Goal: Task Accomplishment & Management: Manage account settings

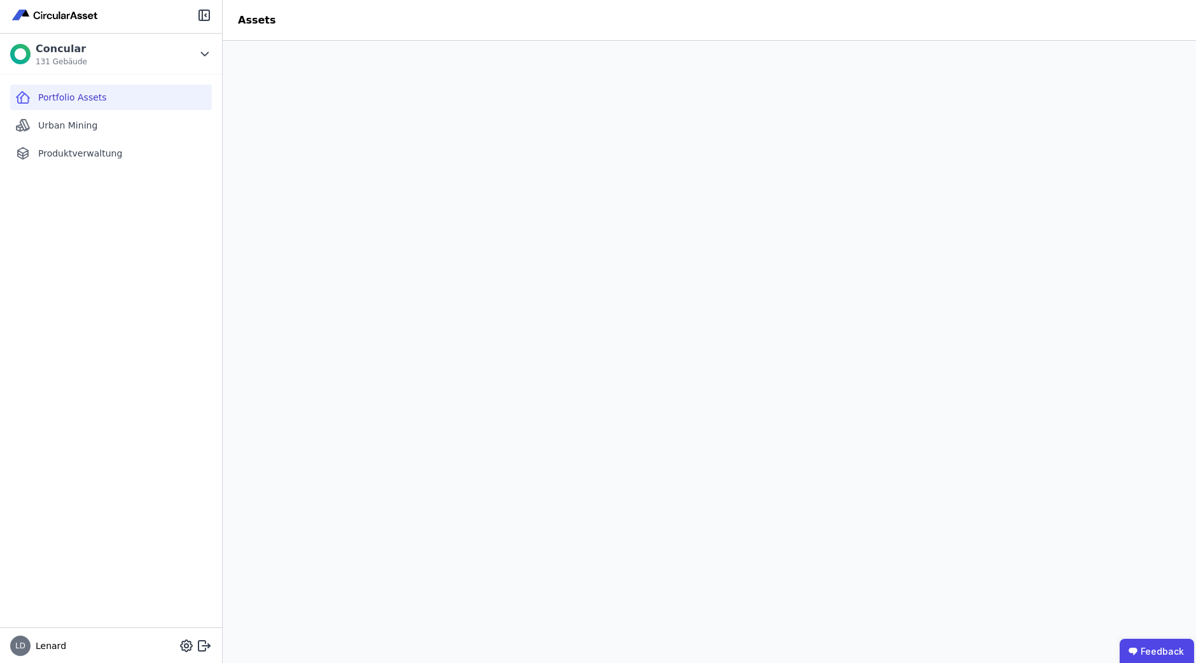
click at [60, 100] on span "Portfolio Assets" at bounding box center [72, 97] width 69 height 13
click at [66, 126] on span "Urban Mining" at bounding box center [67, 125] width 59 height 13
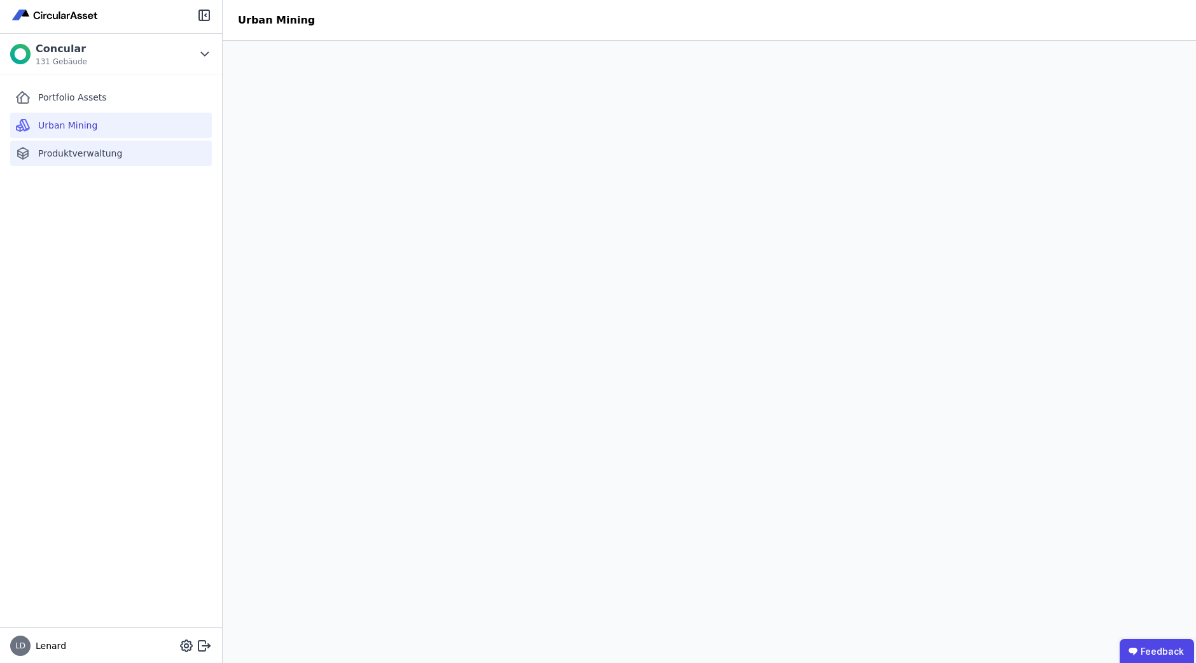
click at [57, 164] on div "Produktverwaltung" at bounding box center [111, 153] width 202 height 25
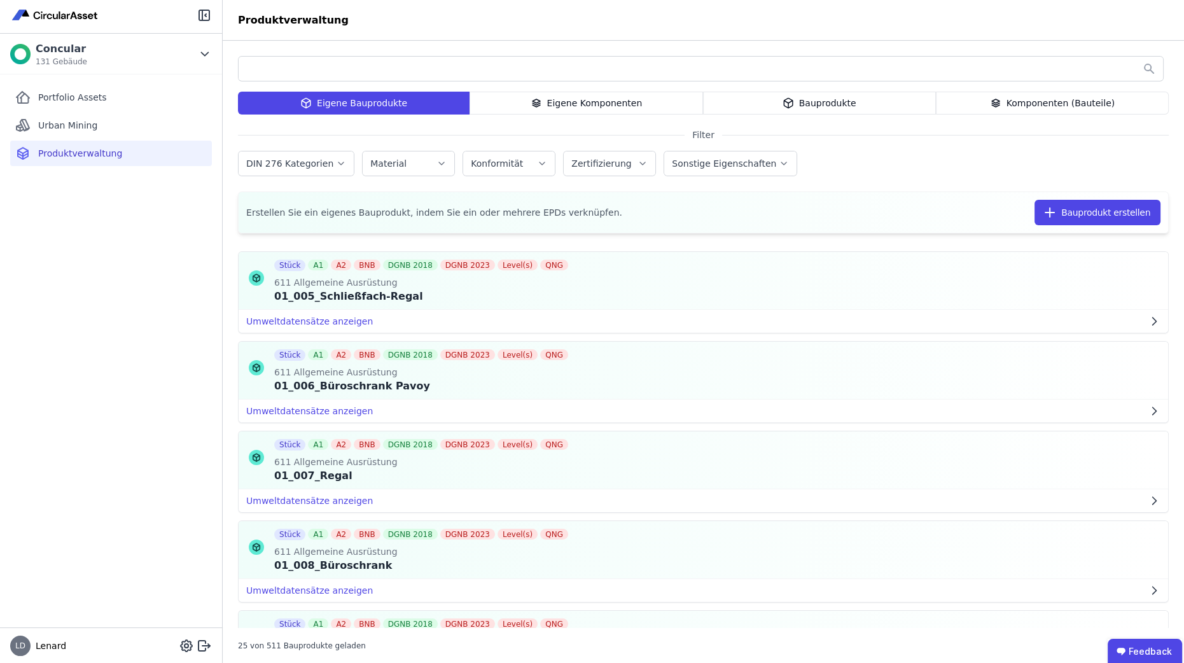
click at [304, 71] on input "text" at bounding box center [701, 68] width 924 height 23
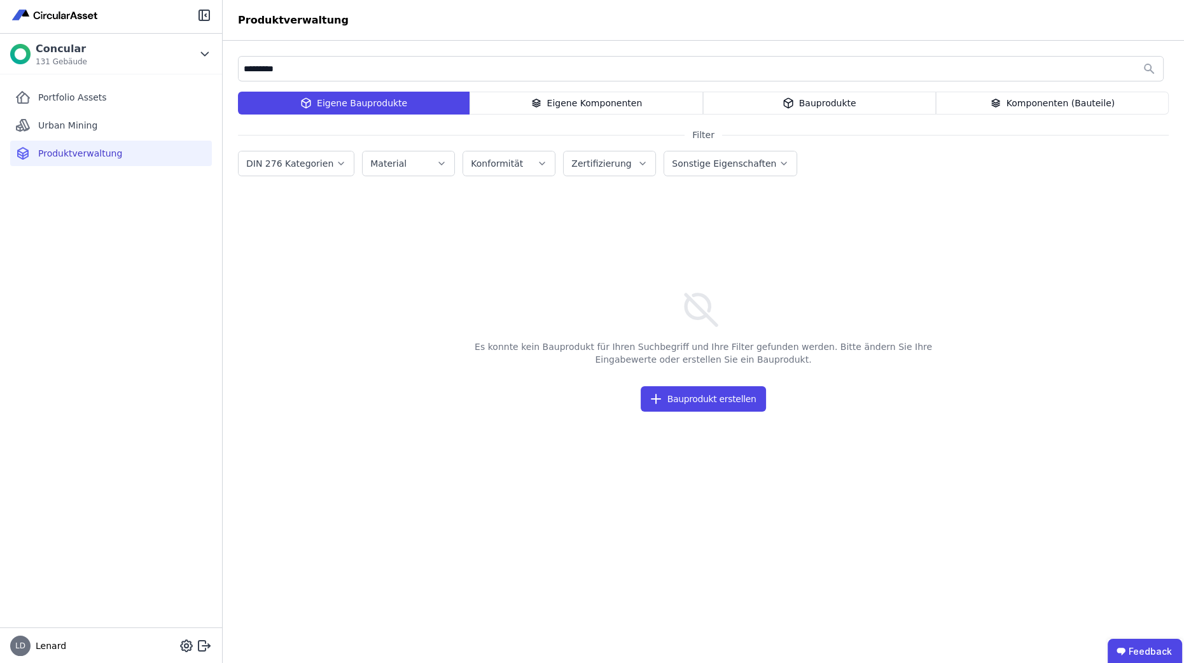
type input "********"
click at [63, 266] on div "Portfolio Assets Urban Mining Produktverwaltung" at bounding box center [111, 350] width 222 height 553
click at [85, 99] on span "Portfolio Assets" at bounding box center [72, 97] width 69 height 13
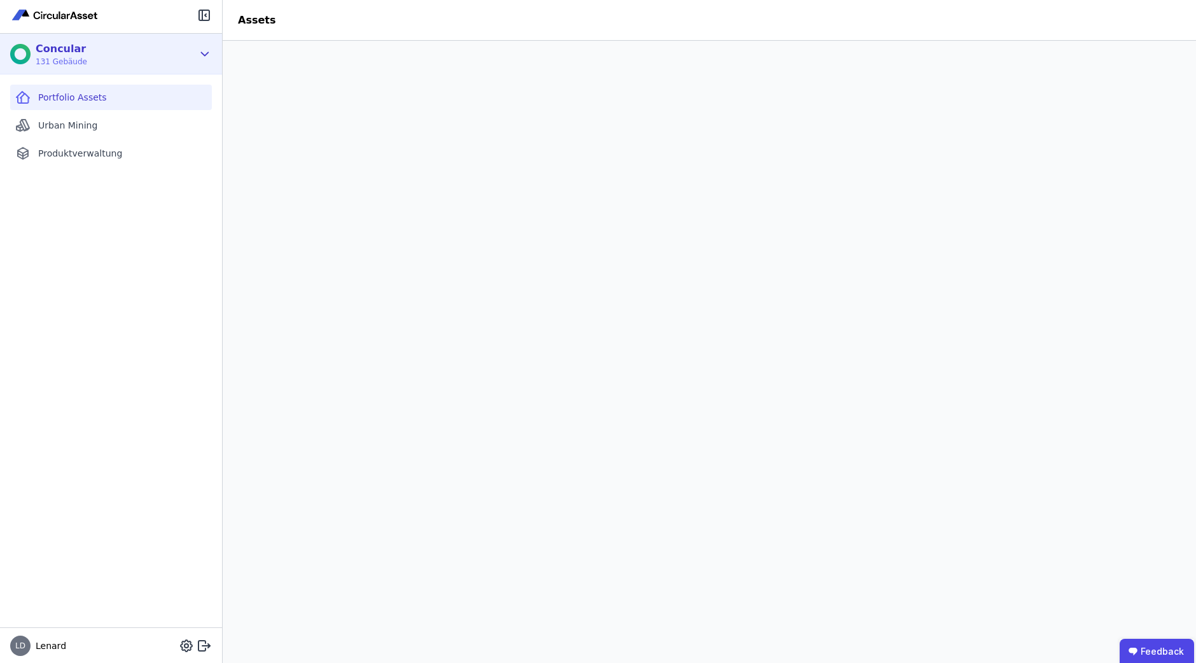
click at [190, 57] on div "Concular 131 Gebäude" at bounding box center [101, 53] width 183 height 25
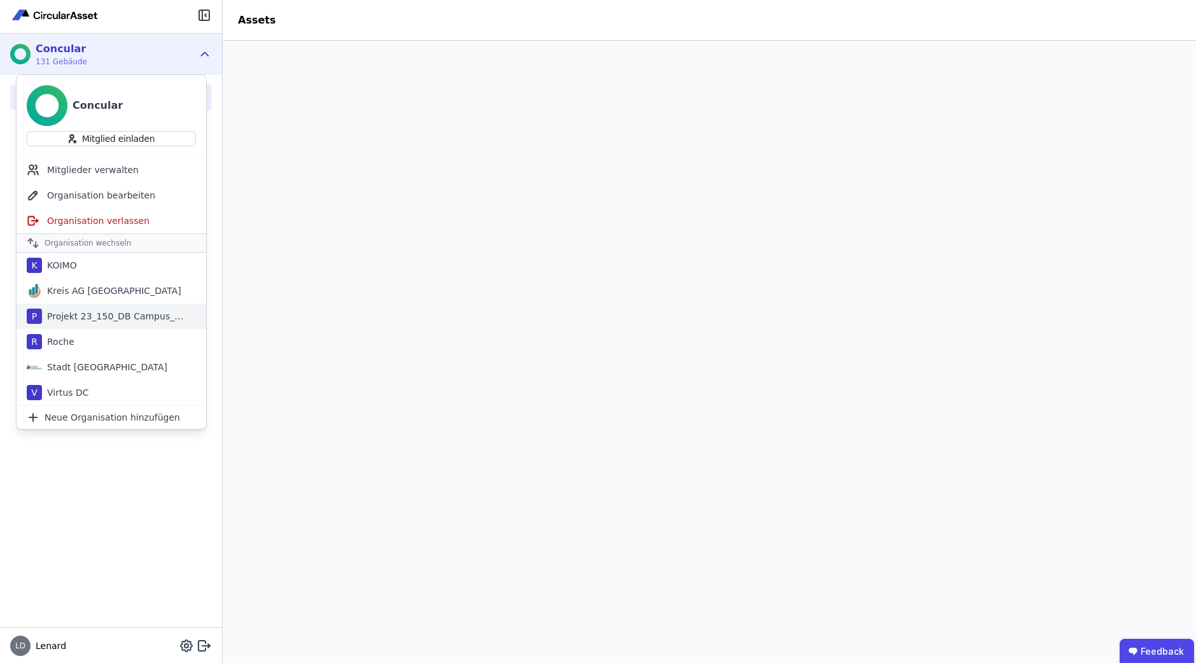
click at [134, 321] on div "Projekt 23_150_DB Campus_Erfurt" at bounding box center [115, 316] width 146 height 13
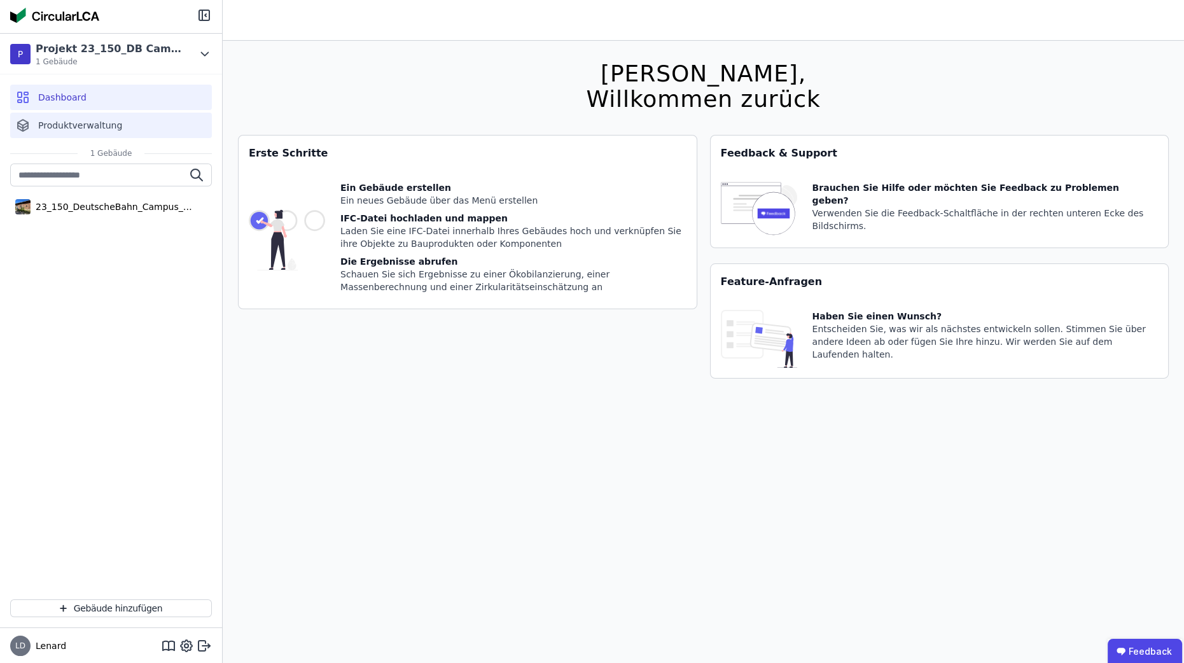
click at [46, 133] on div "Produktverwaltung" at bounding box center [111, 125] width 202 height 25
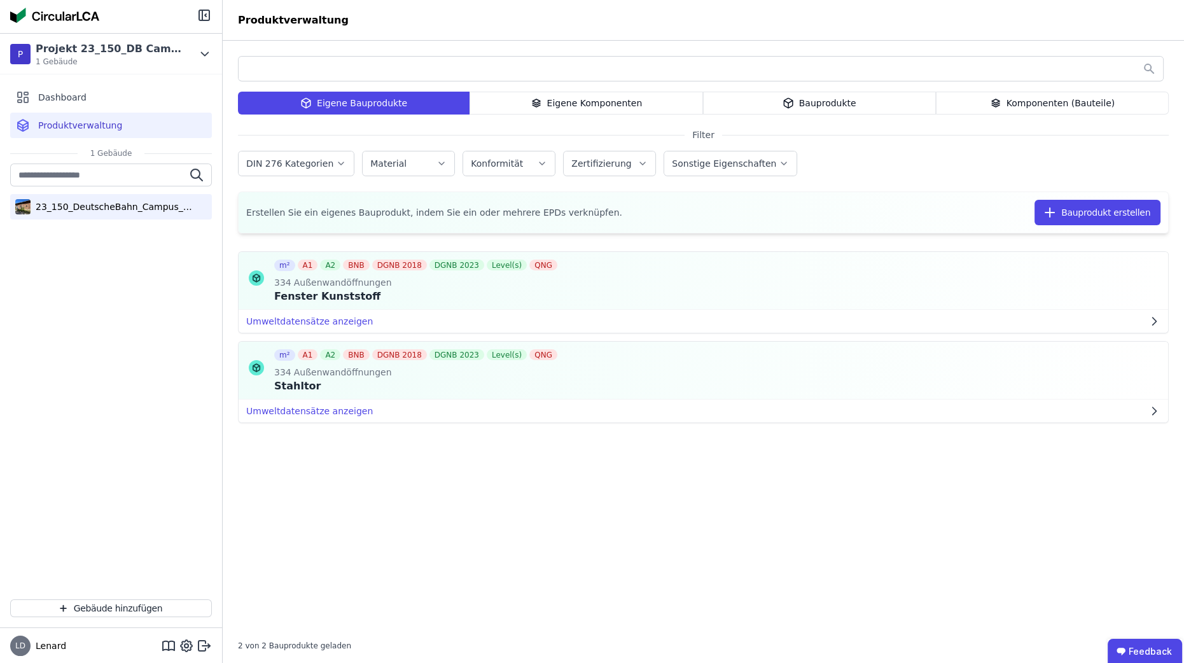
click at [136, 202] on div "23_150_DeutscheBahn_Campus_Erfurt" at bounding box center [113, 206] width 165 height 13
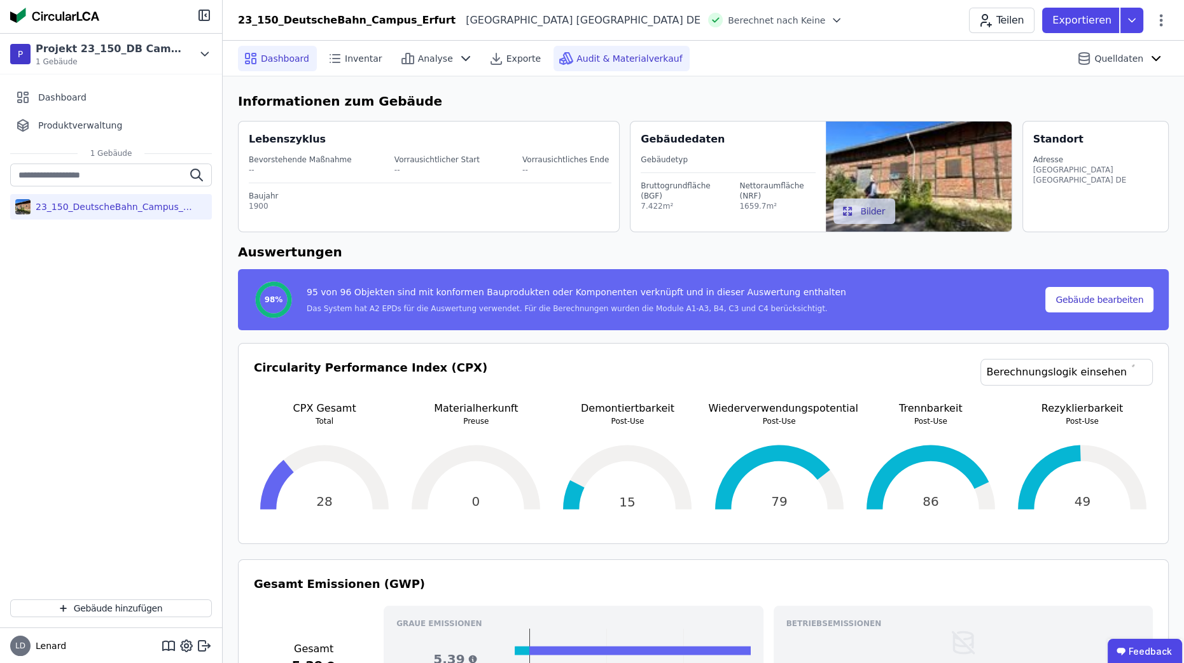
click at [576, 62] on span "Audit & Materialverkauf" at bounding box center [629, 58] width 106 height 13
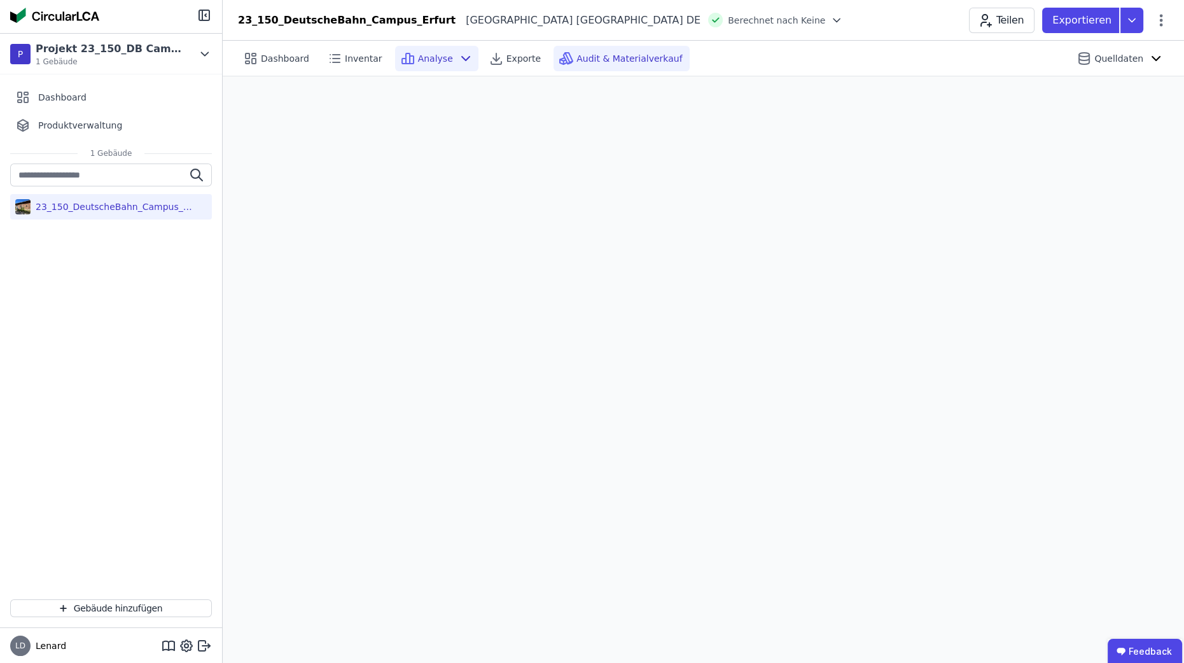
click at [458, 64] on icon at bounding box center [465, 58] width 15 height 15
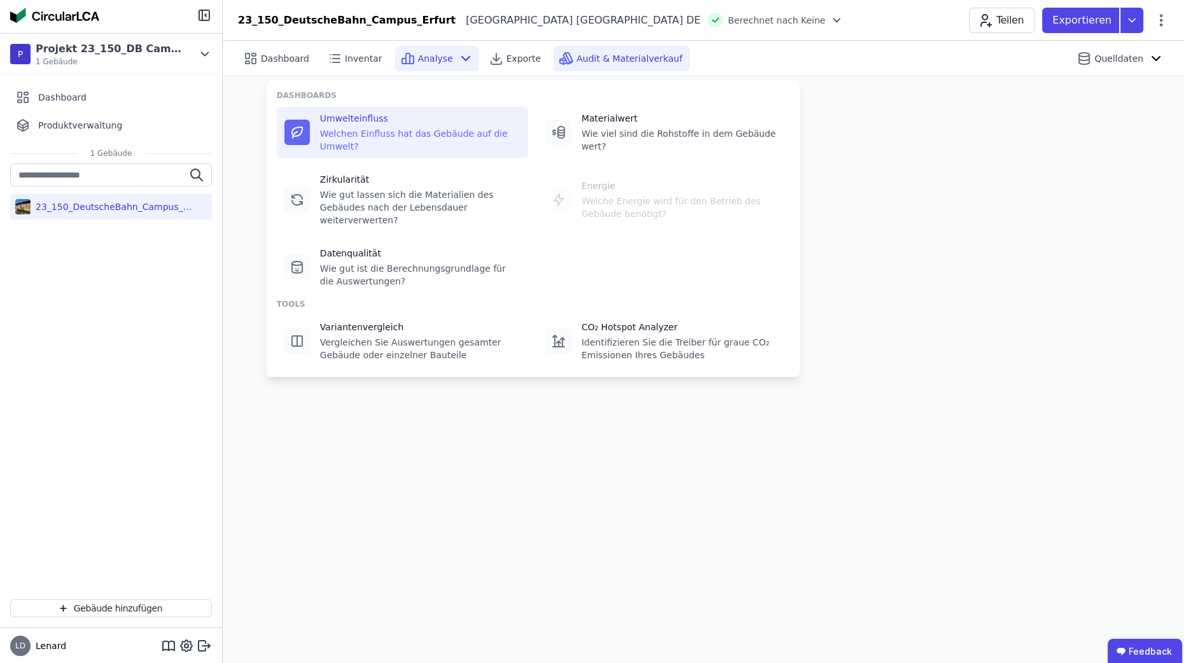
click at [436, 125] on div "Umwelteinfluss Welchen Einfluss hat das Gebäude auf die Umwelt?" at bounding box center [420, 132] width 200 height 41
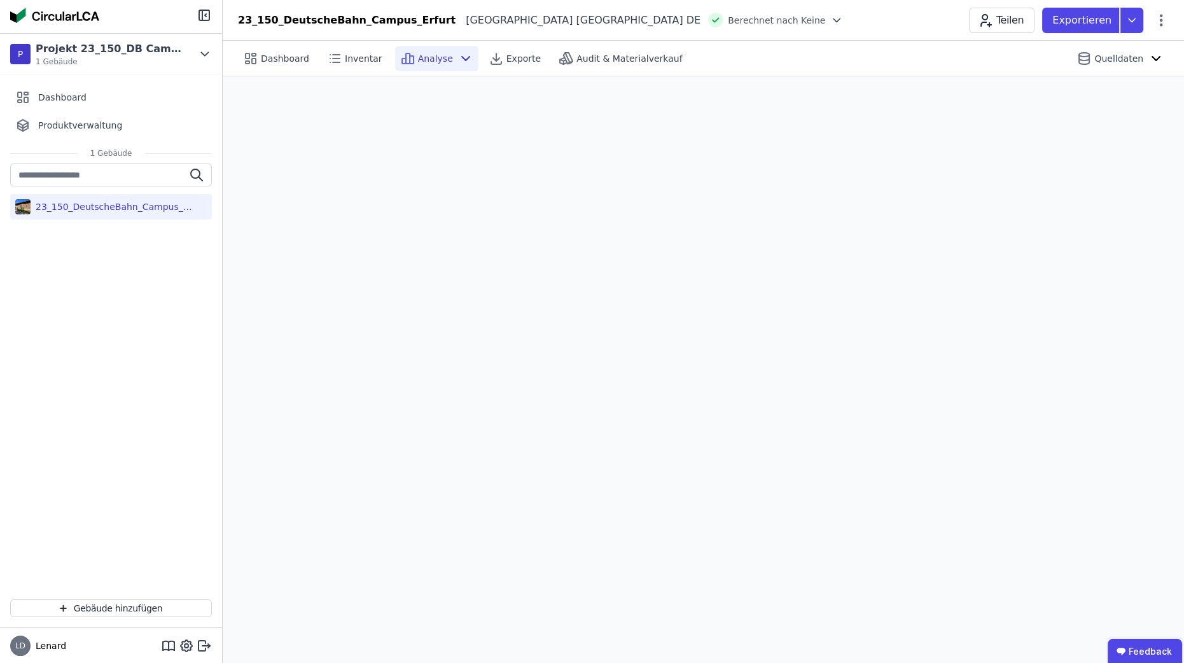
drag, startPoint x: 107, startPoint y: 211, endPoint x: 83, endPoint y: 201, distance: 26.2
click at [83, 201] on div "23_150_DeutscheBahn_Campus_Erfurt" at bounding box center [113, 206] width 165 height 13
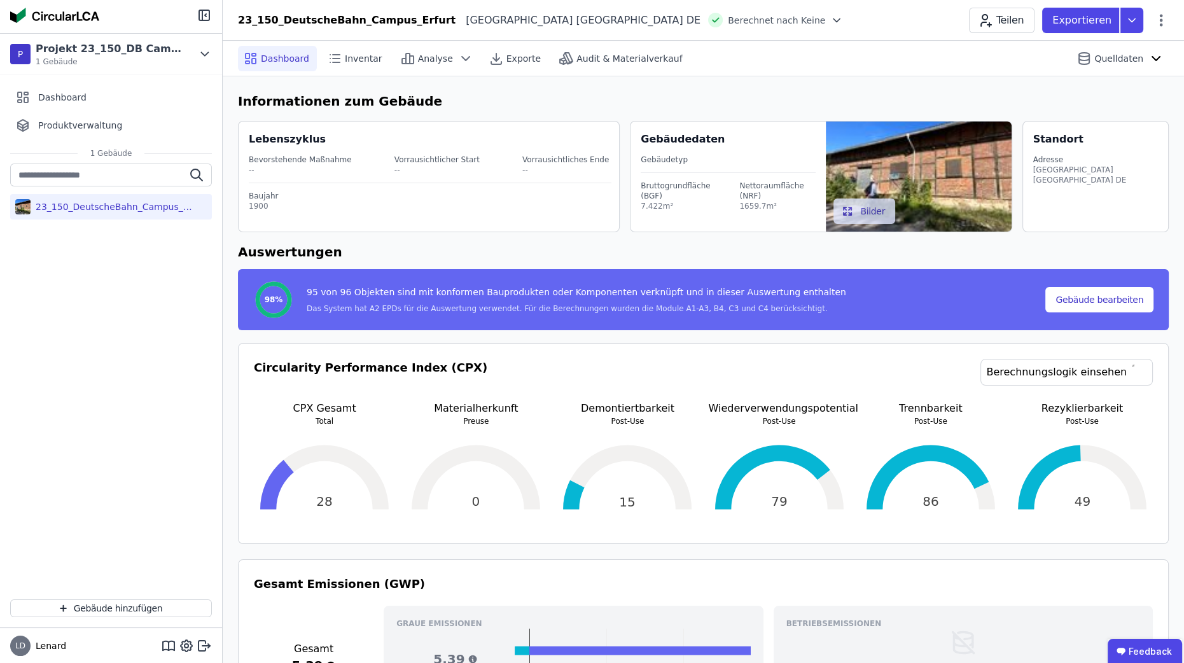
click at [1158, 29] on div "Teilen Exportieren" at bounding box center [1069, 20] width 200 height 25
click at [1159, 25] on icon at bounding box center [1160, 20] width 15 height 15
click at [1145, 46] on div "Gebäude bearbeiten" at bounding box center [1106, 50] width 123 height 23
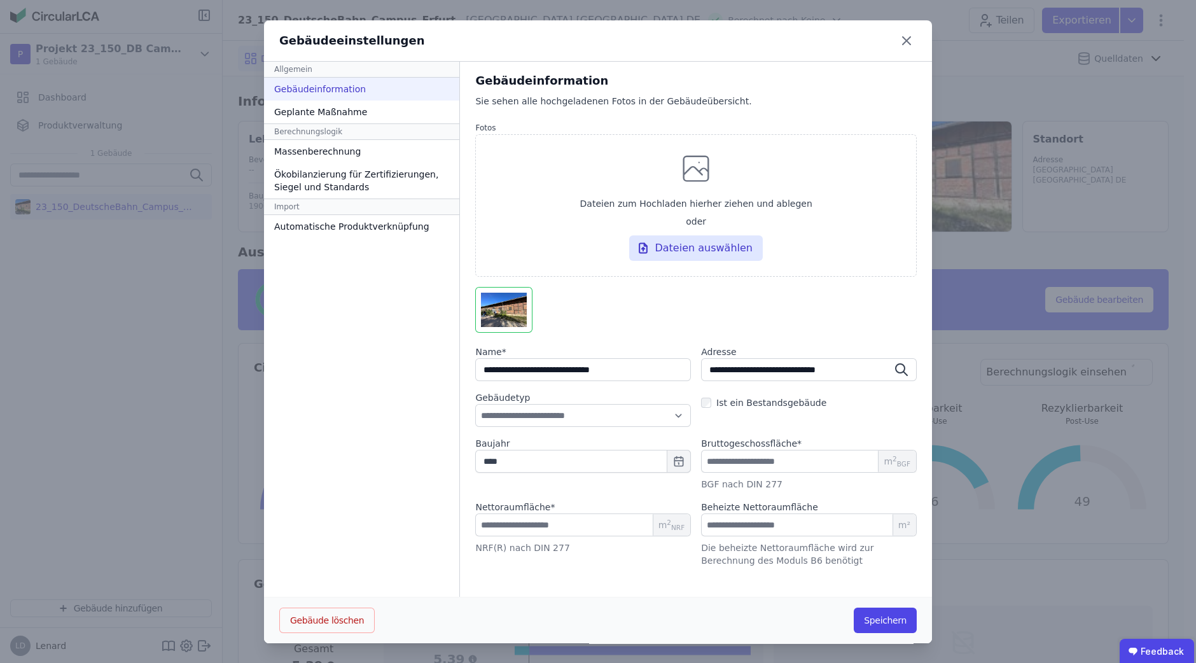
drag, startPoint x: 646, startPoint y: 367, endPoint x: 563, endPoint y: 377, distance: 83.9
click at [563, 377] on input "string" at bounding box center [583, 369] width 216 height 23
type input "**********"
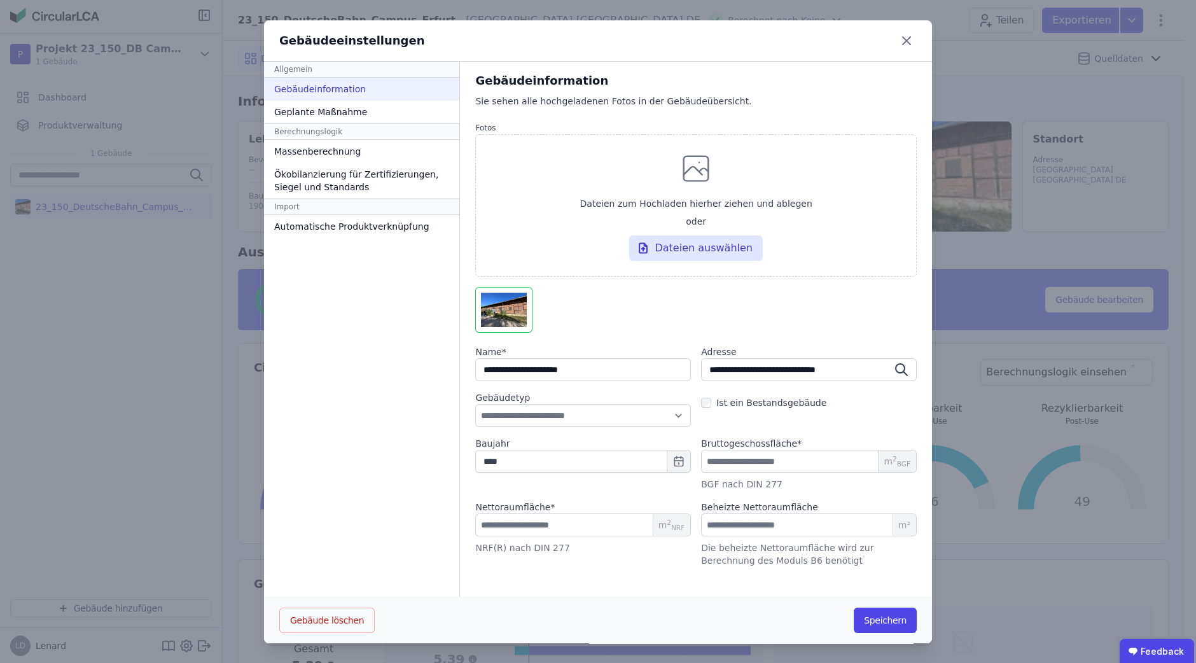
type input "**********"
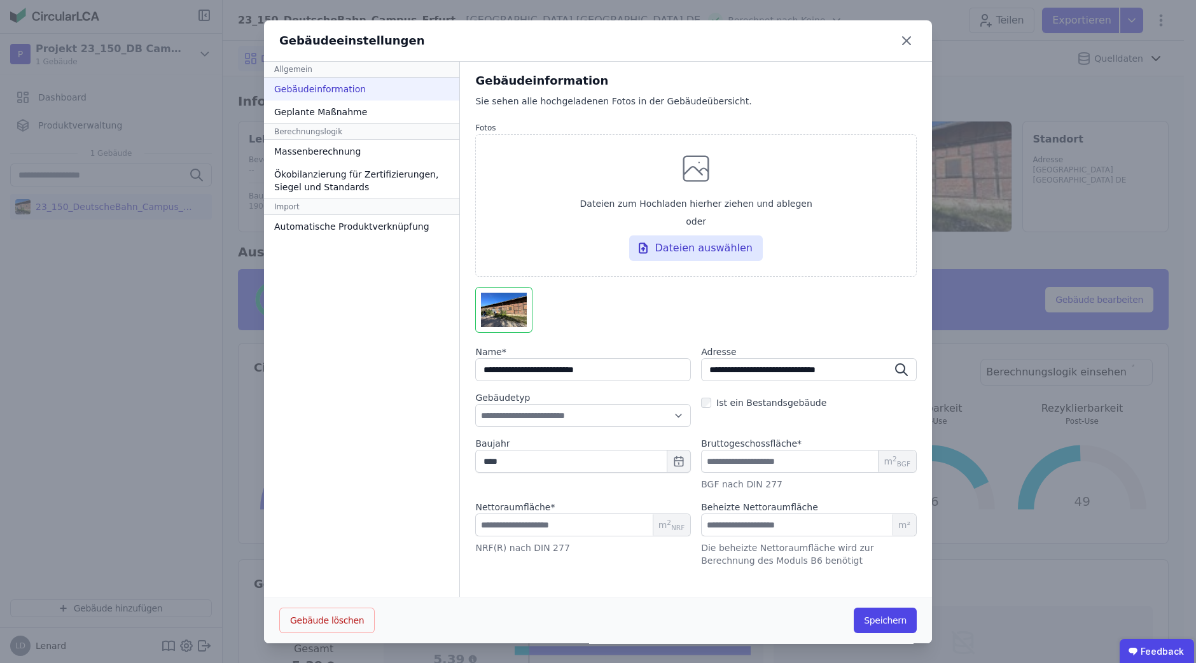
type input "**********"
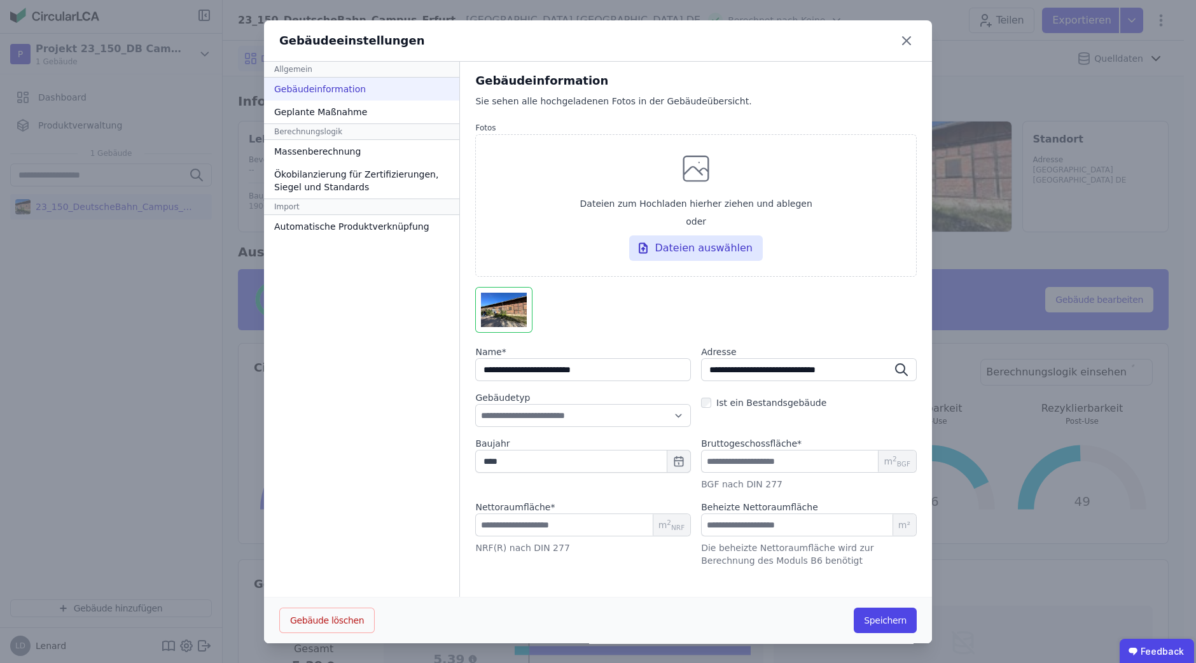
type input "**********"
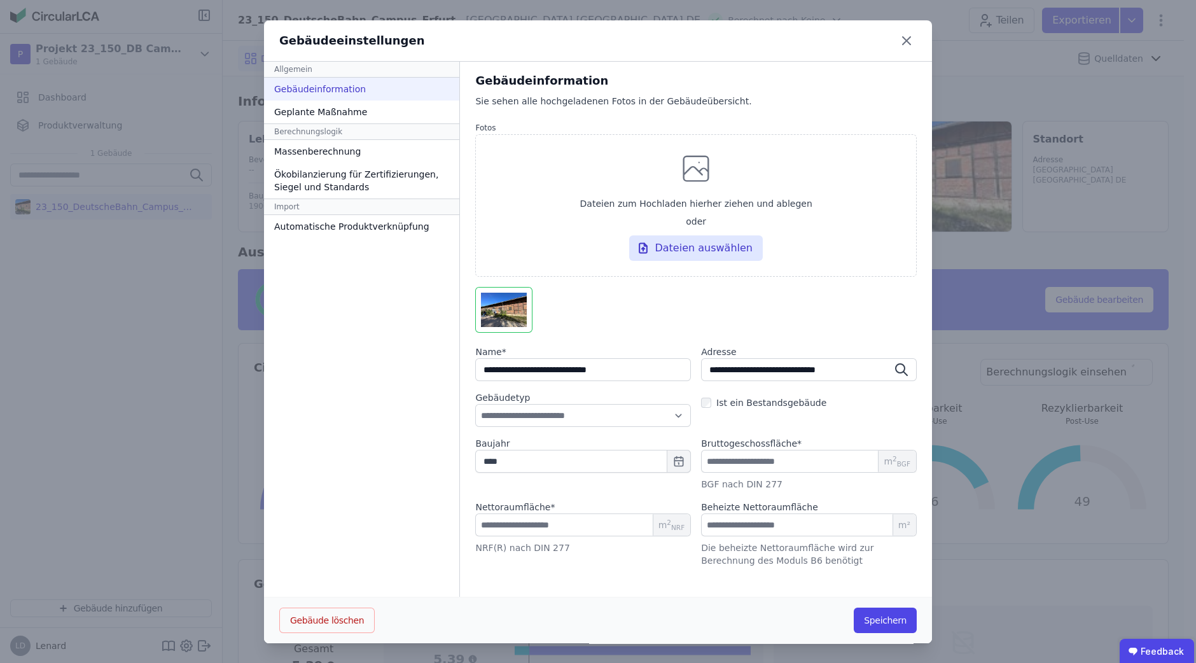
type input "**********"
click at [870, 623] on button "Speichern" at bounding box center [885, 619] width 63 height 25
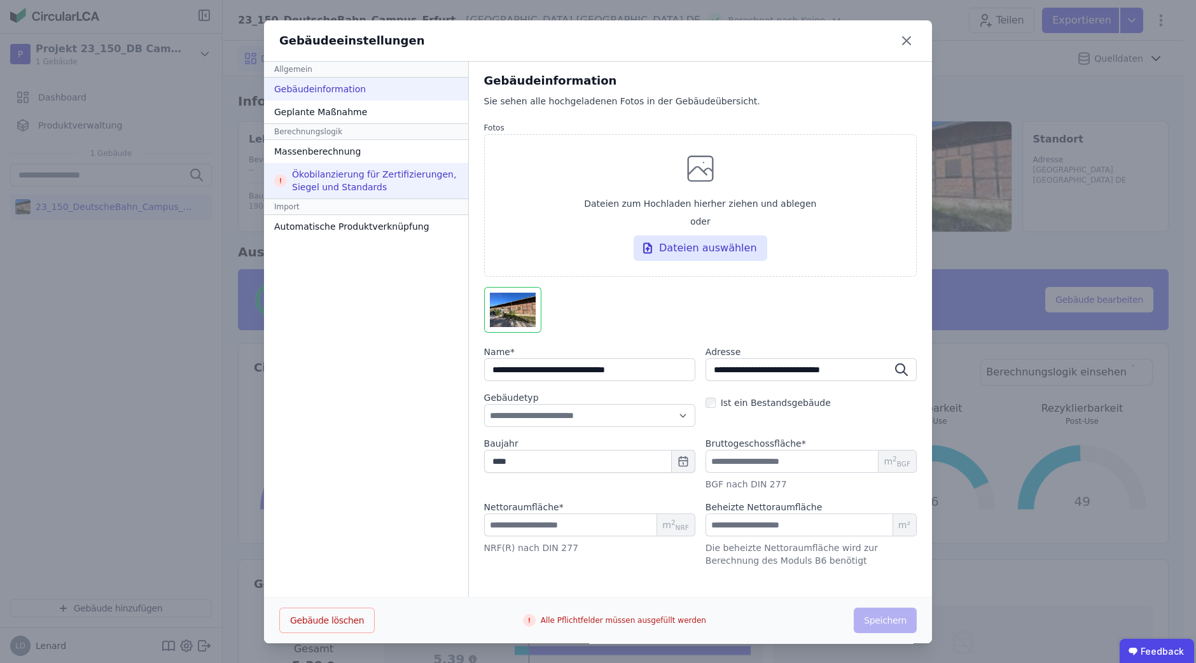
click at [296, 188] on div "Ökobilanzierung für Zertifizierungen, Siegel und Standards" at bounding box center [366, 181] width 204 height 36
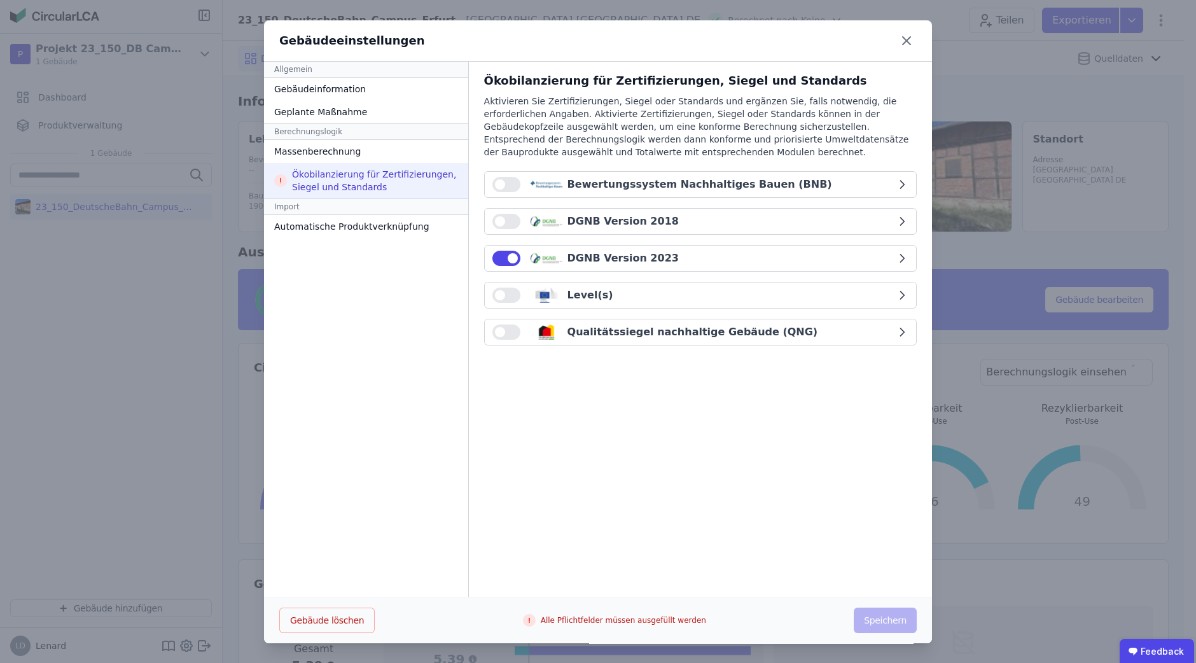
click at [493, 251] on button "button" at bounding box center [506, 258] width 28 height 15
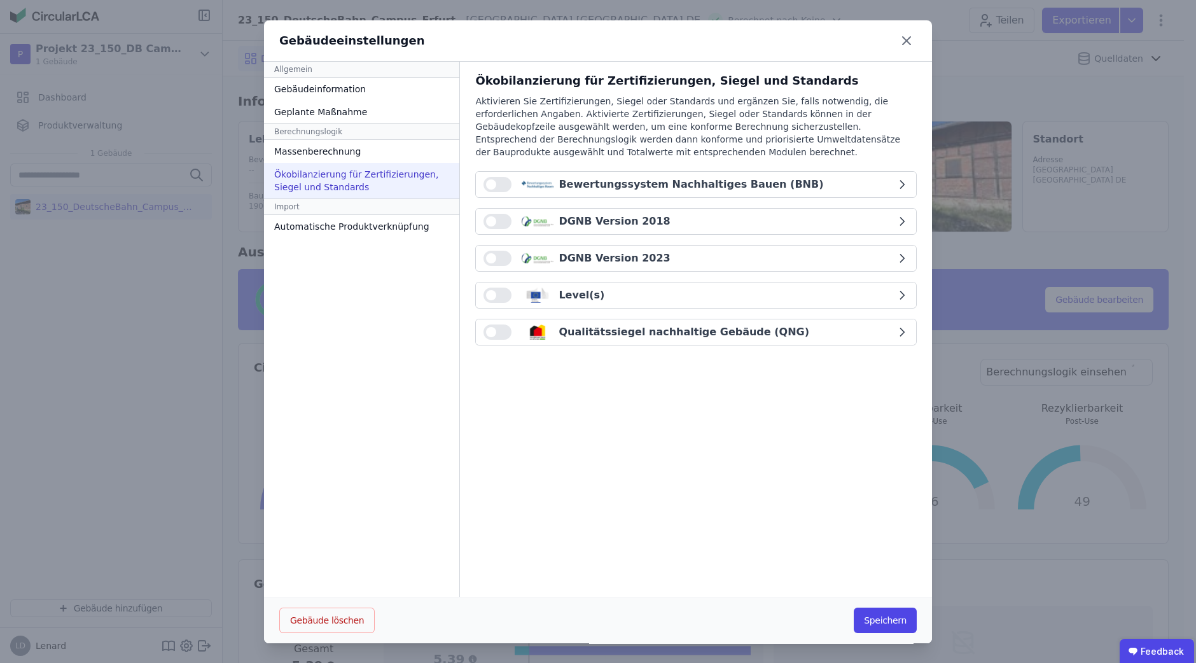
click at [485, 185] on button "button" at bounding box center [497, 184] width 28 height 15
click at [888, 621] on button "Speichern" at bounding box center [885, 619] width 63 height 25
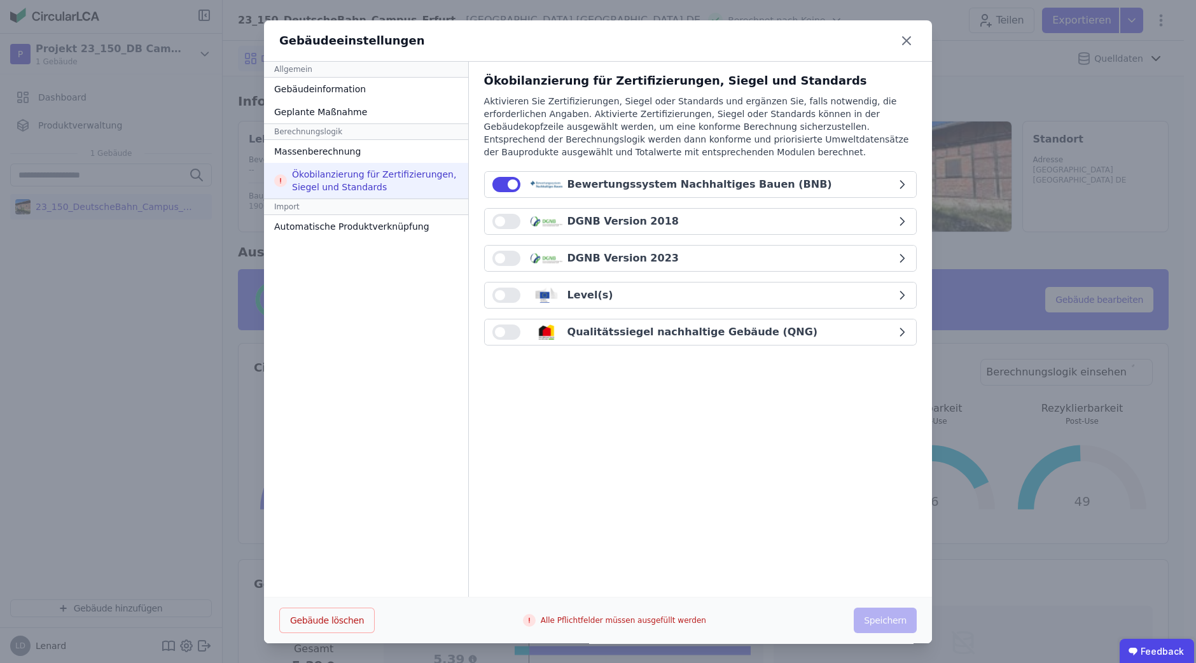
click at [277, 179] on icon at bounding box center [280, 180] width 13 height 13
click at [347, 115] on div "Geplante Maßnahme" at bounding box center [366, 112] width 204 height 23
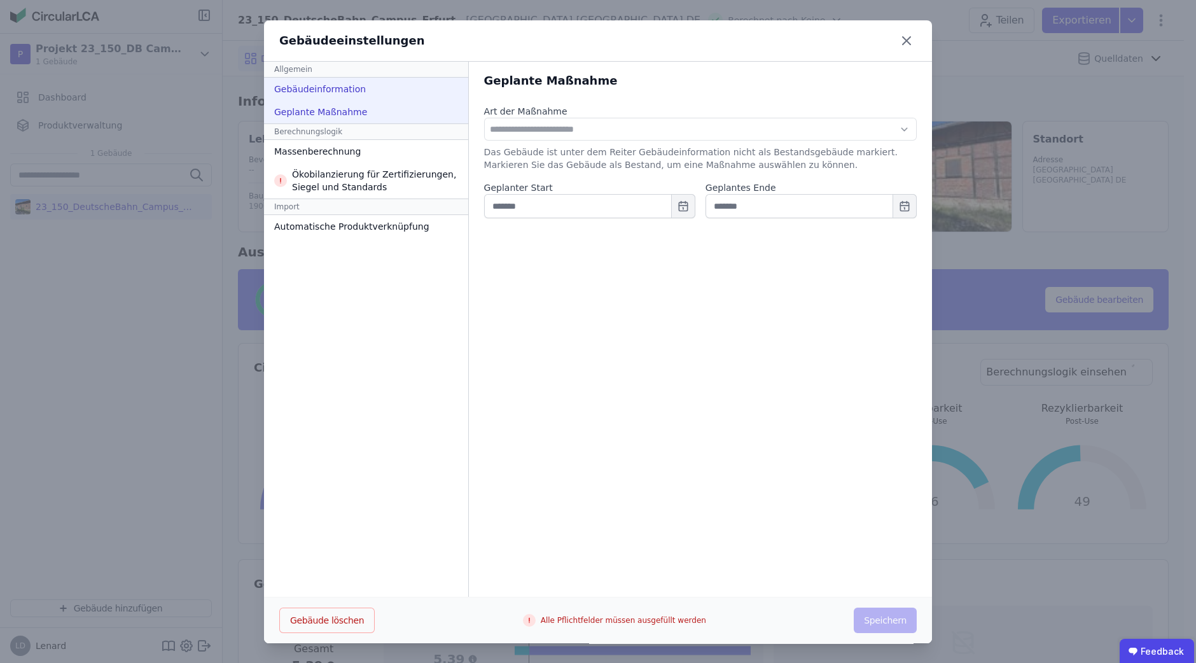
click at [347, 96] on div "Gebäudeinformation" at bounding box center [366, 89] width 204 height 23
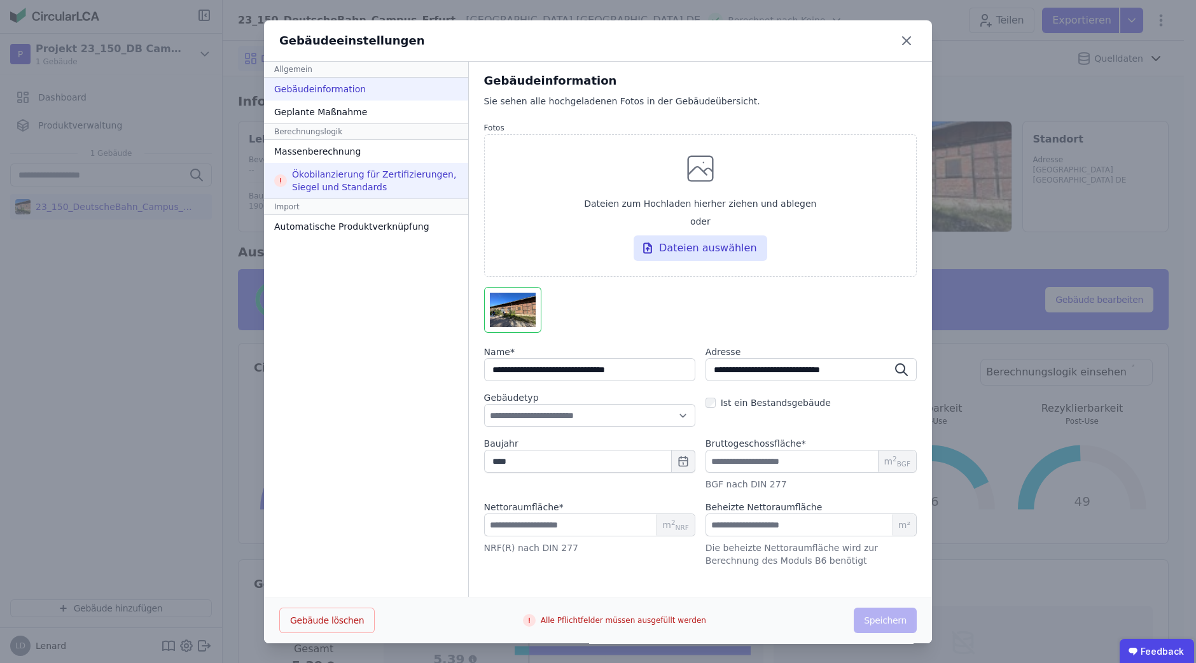
click at [359, 186] on div "Ökobilanzierung für Zertifizierungen, Siegel und Standards" at bounding box center [366, 181] width 204 height 36
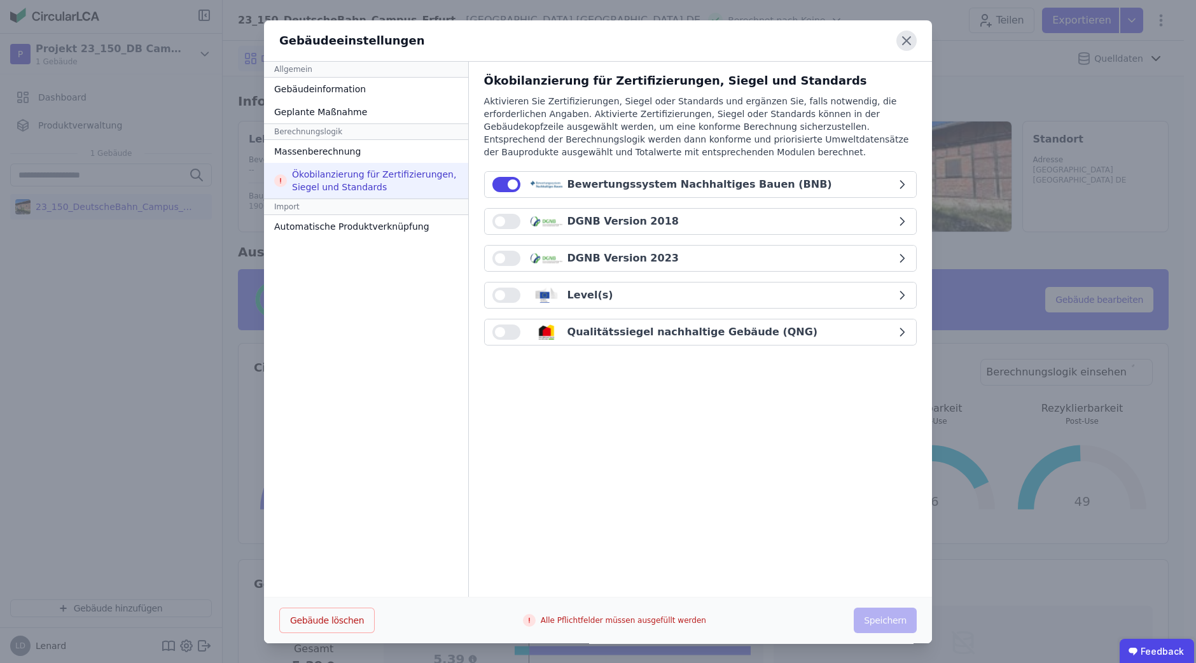
click at [896, 42] on icon at bounding box center [906, 41] width 20 height 20
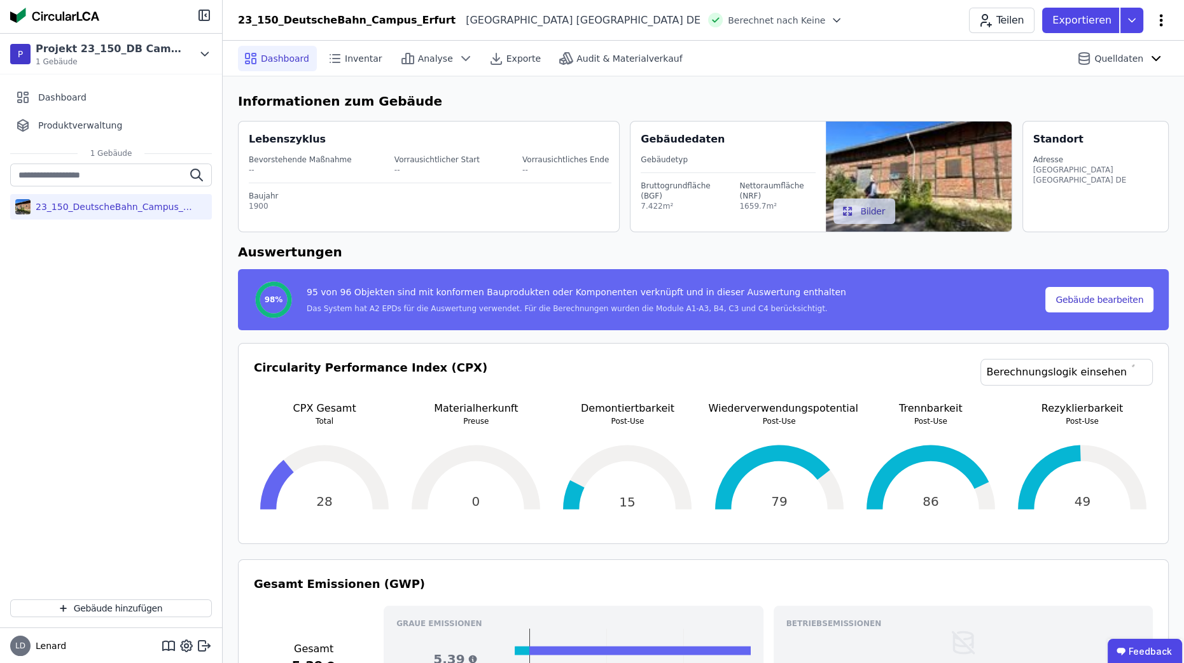
click at [1157, 22] on icon at bounding box center [1160, 20] width 15 height 15
click at [1116, 44] on span "Gebäude bearbeiten" at bounding box center [1101, 50] width 92 height 13
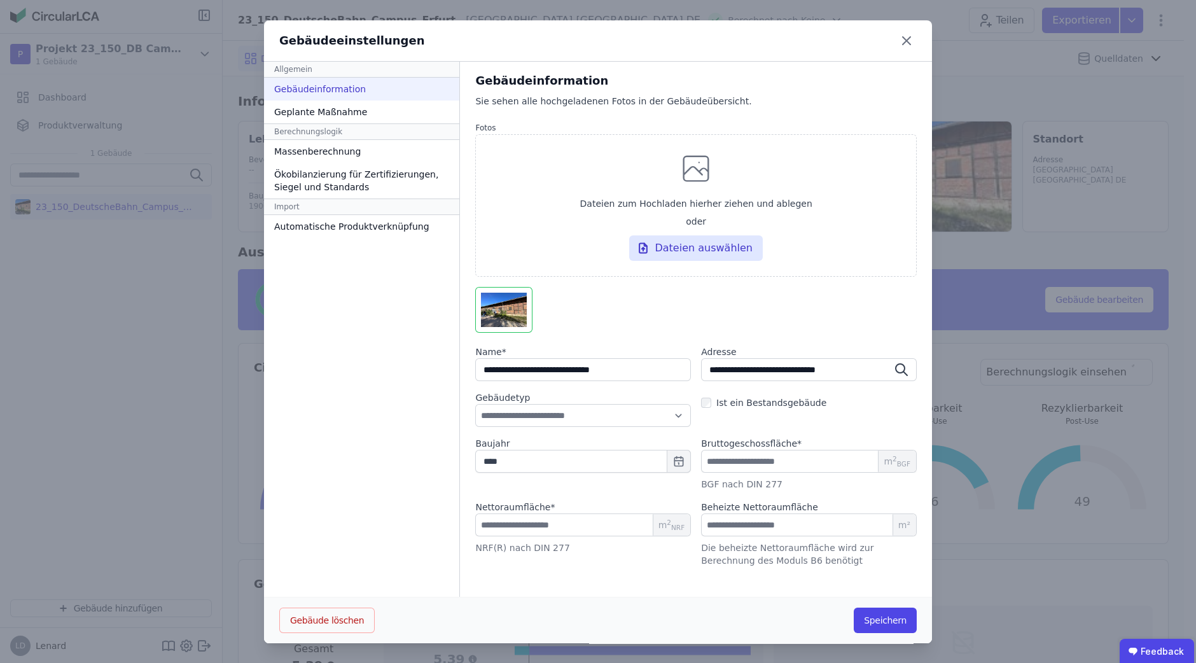
drag, startPoint x: 621, startPoint y: 373, endPoint x: 564, endPoint y: 370, distance: 57.3
click at [564, 370] on input "string" at bounding box center [583, 369] width 216 height 23
type input "**********"
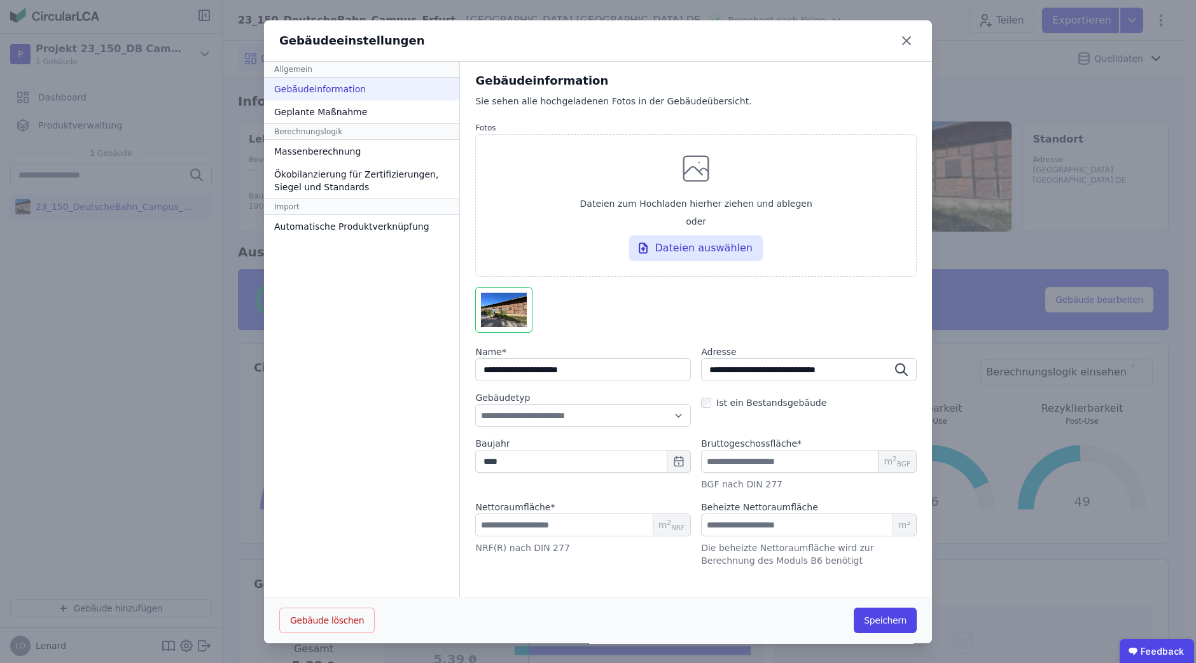
type input "**********"
click at [875, 619] on button "Speichern" at bounding box center [885, 619] width 63 height 25
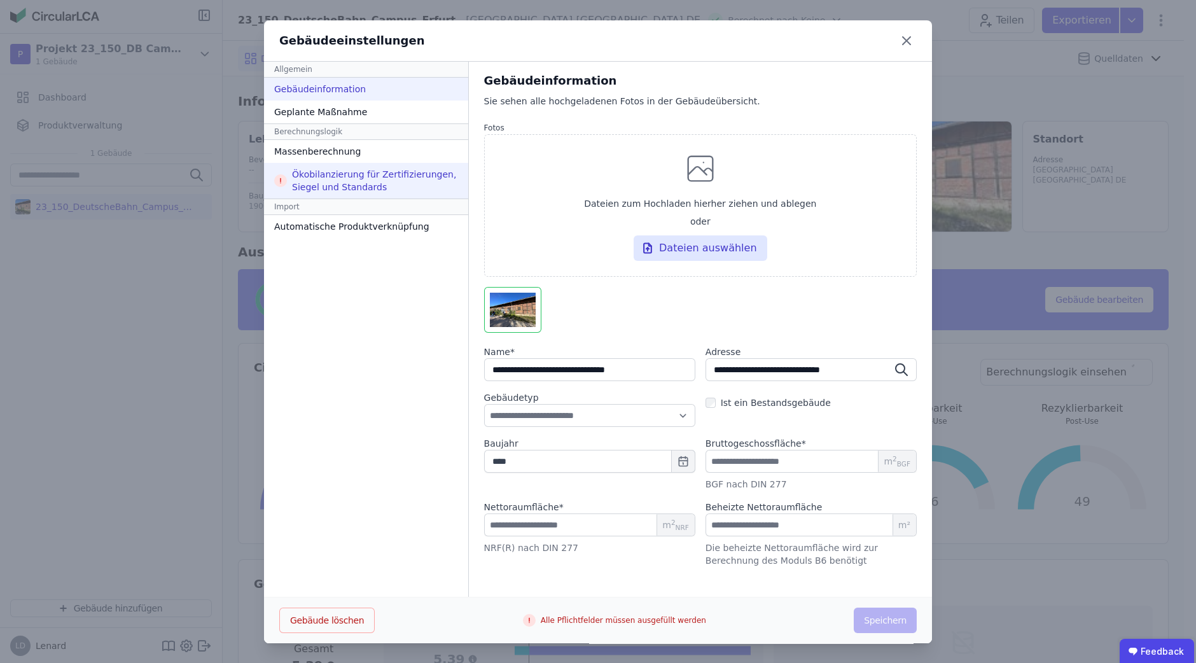
click at [281, 181] on div "Ökobilanzierung für Zertifizierungen, Siegel und Standards" at bounding box center [366, 181] width 204 height 36
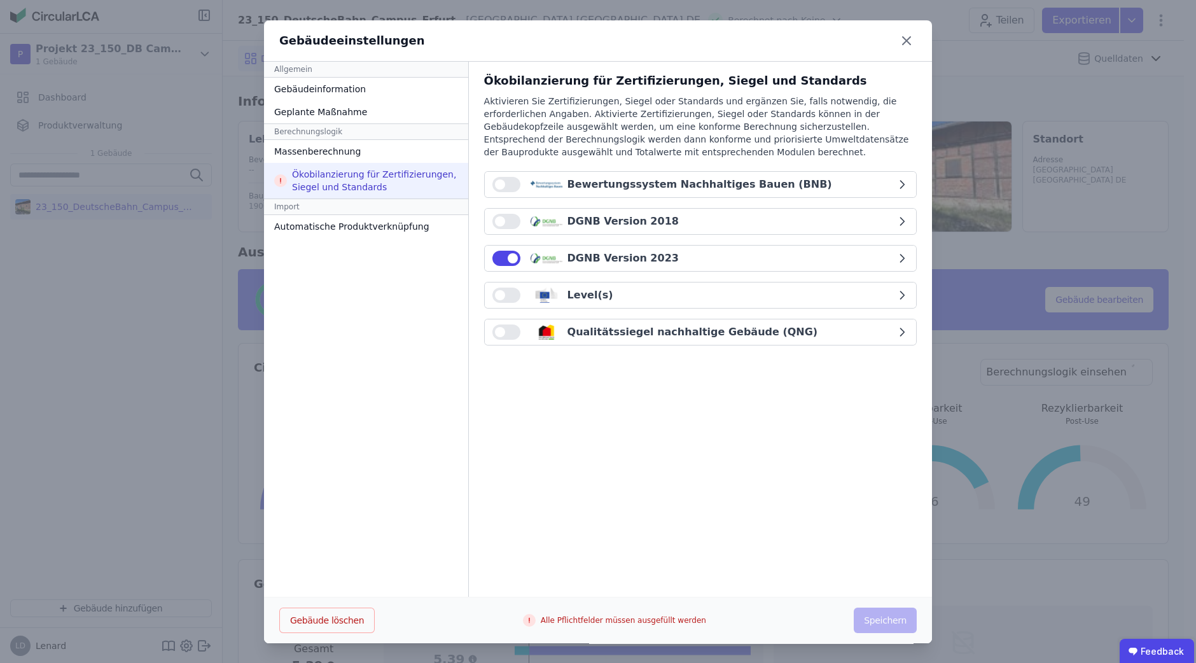
click at [681, 261] on div "DGNB Version 2023" at bounding box center [693, 258] width 403 height 15
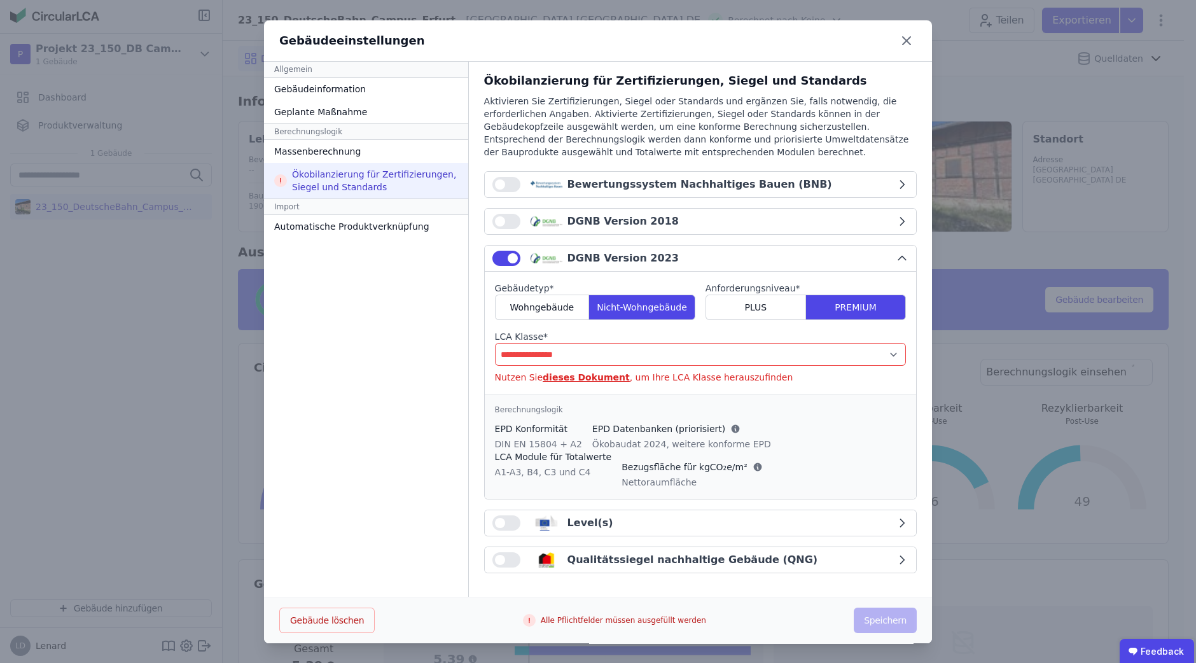
click at [544, 181] on div "Bewertungssystem Nachhaltiges Bauen (BNB)" at bounding box center [676, 184] width 312 height 15
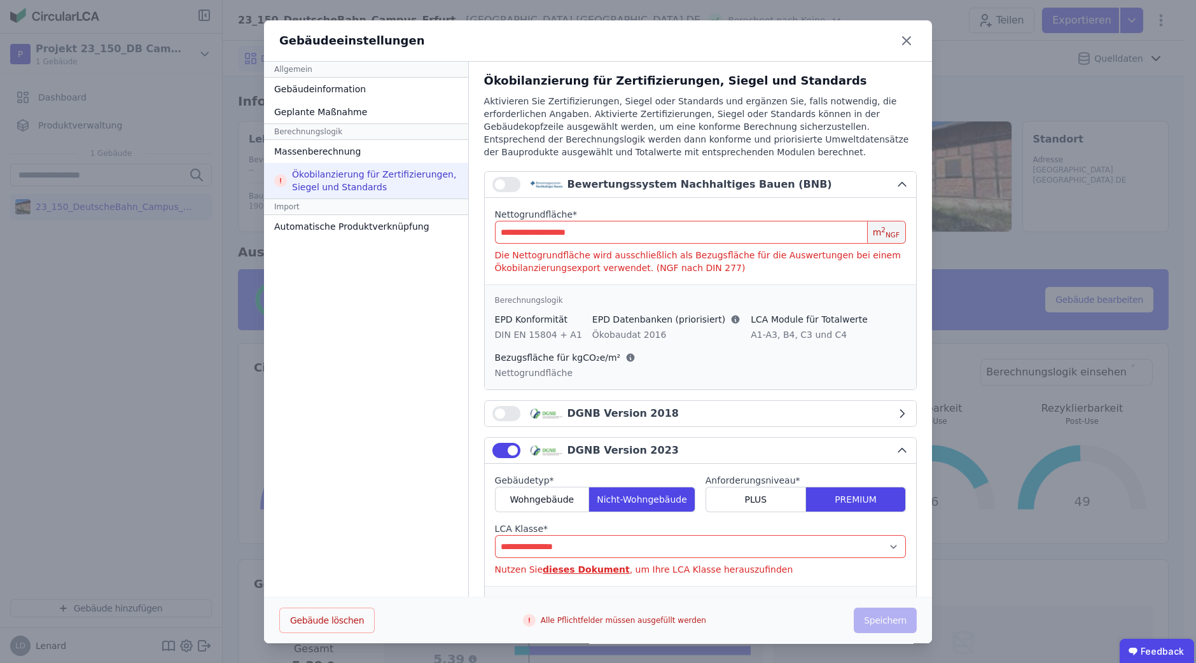
click at [496, 455] on button "button" at bounding box center [506, 450] width 28 height 15
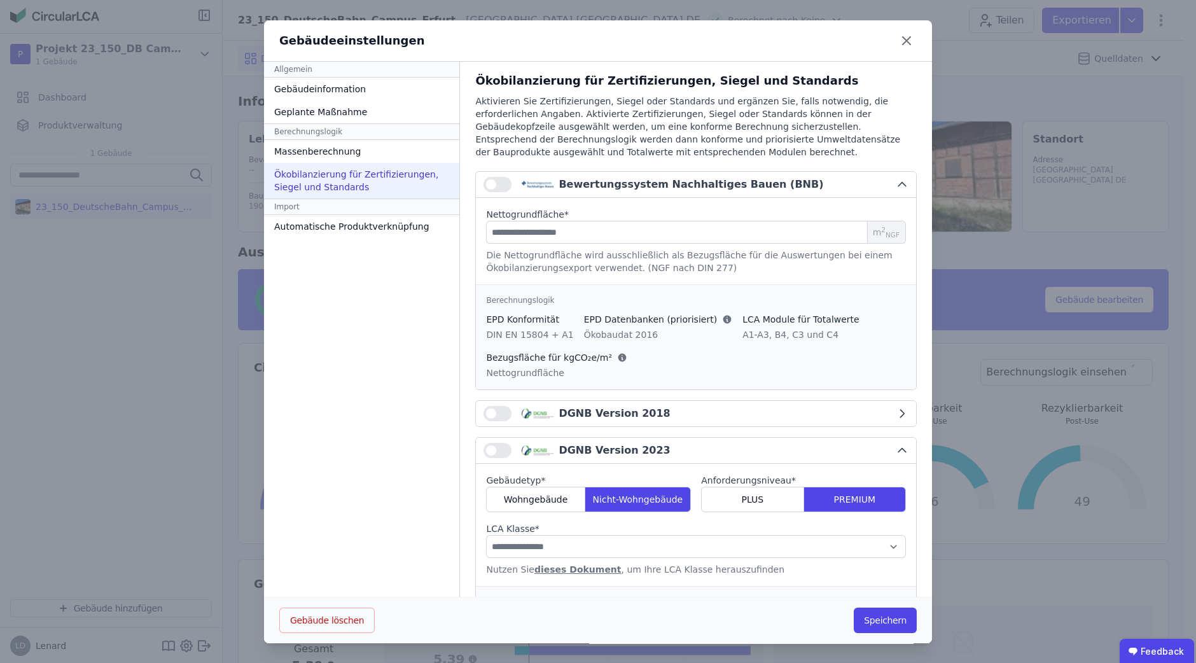
click at [367, 346] on div "Allgemein Gebäudeinformation Geplante Maßnahme Berechnungslogik Massenberechnun…" at bounding box center [362, 330] width 196 height 536
click at [857, 613] on button "Speichern" at bounding box center [885, 619] width 63 height 25
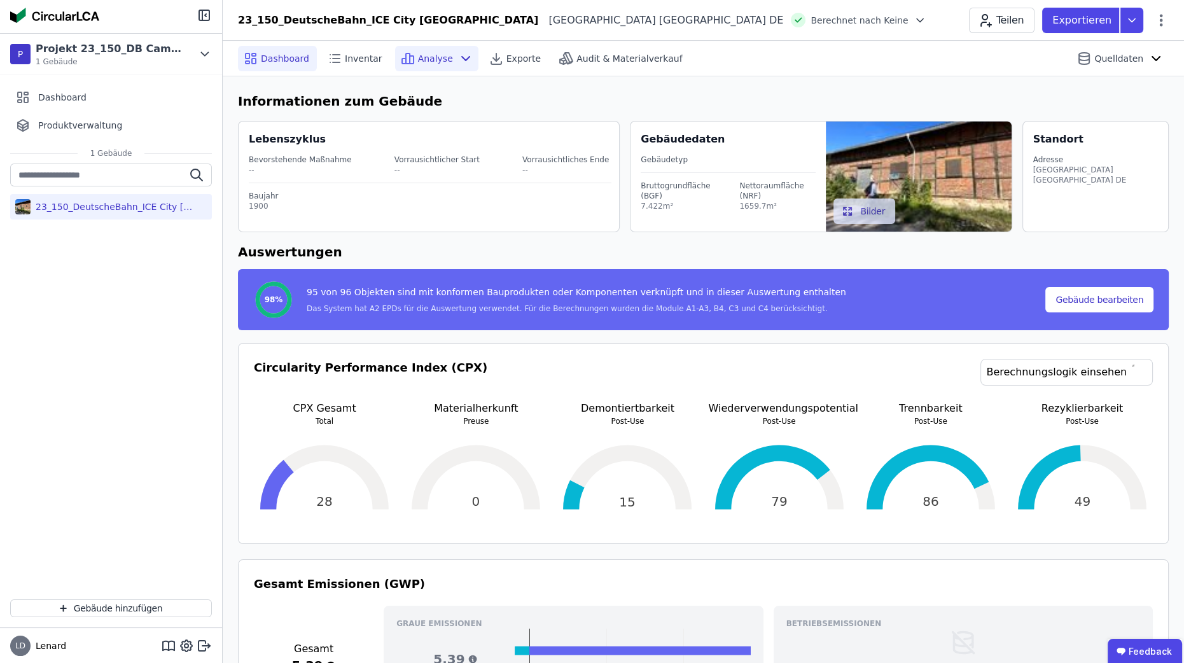
click at [429, 68] on div "Analyse" at bounding box center [436, 58] width 83 height 25
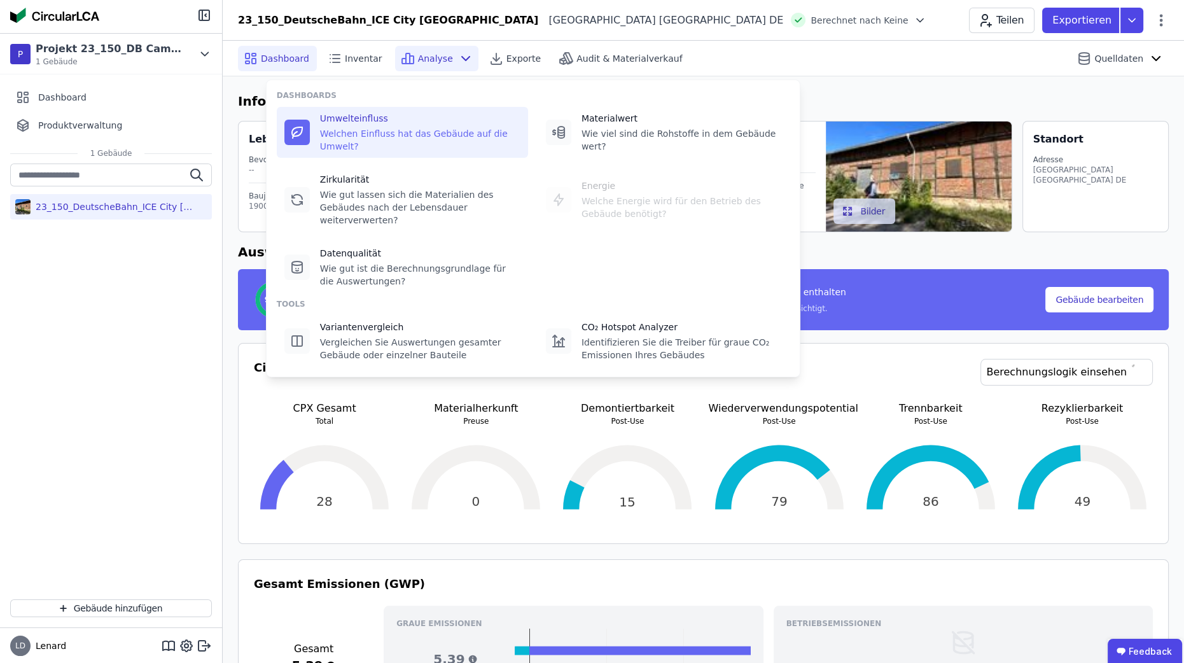
click at [417, 132] on div "Welchen Einfluss hat das Gebäude auf die Umwelt?" at bounding box center [420, 139] width 200 height 25
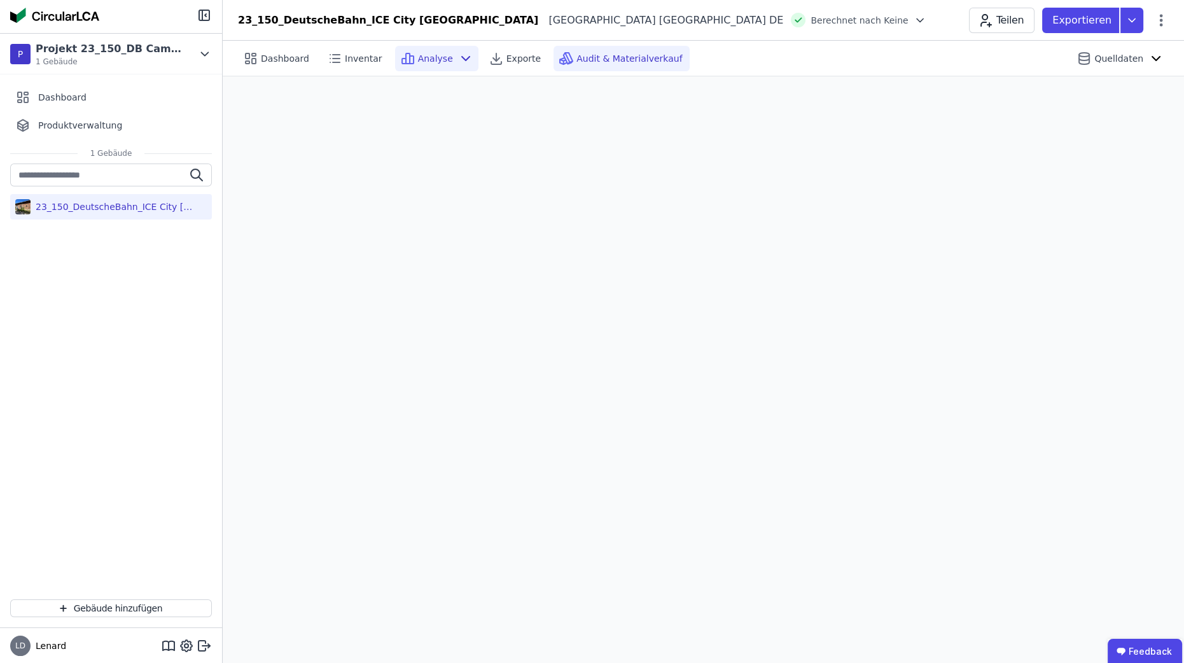
click at [611, 57] on span "Audit & Materialverkauf" at bounding box center [629, 58] width 106 height 13
